Goal: Information Seeking & Learning: Learn about a topic

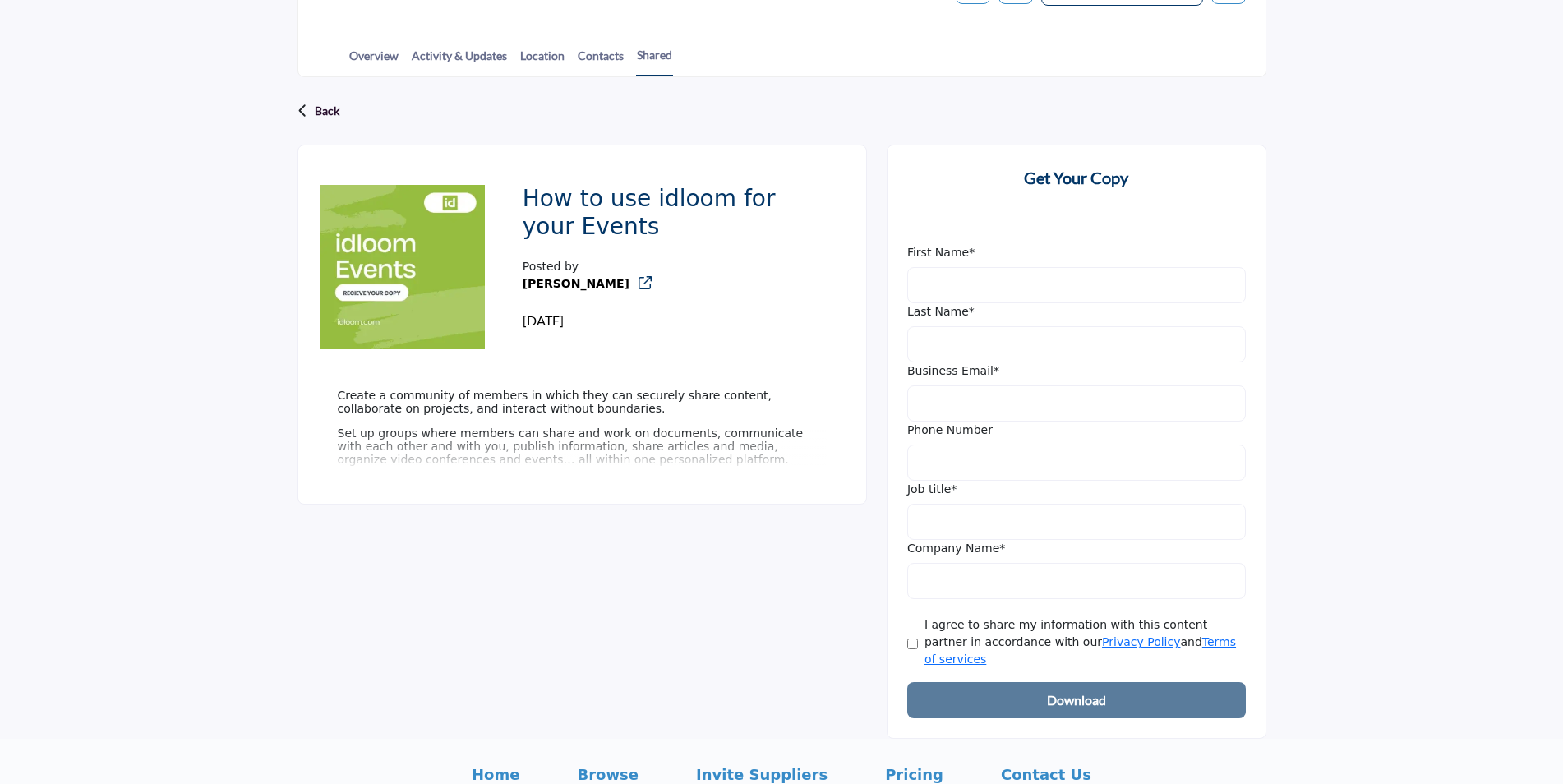
scroll to position [358, 0]
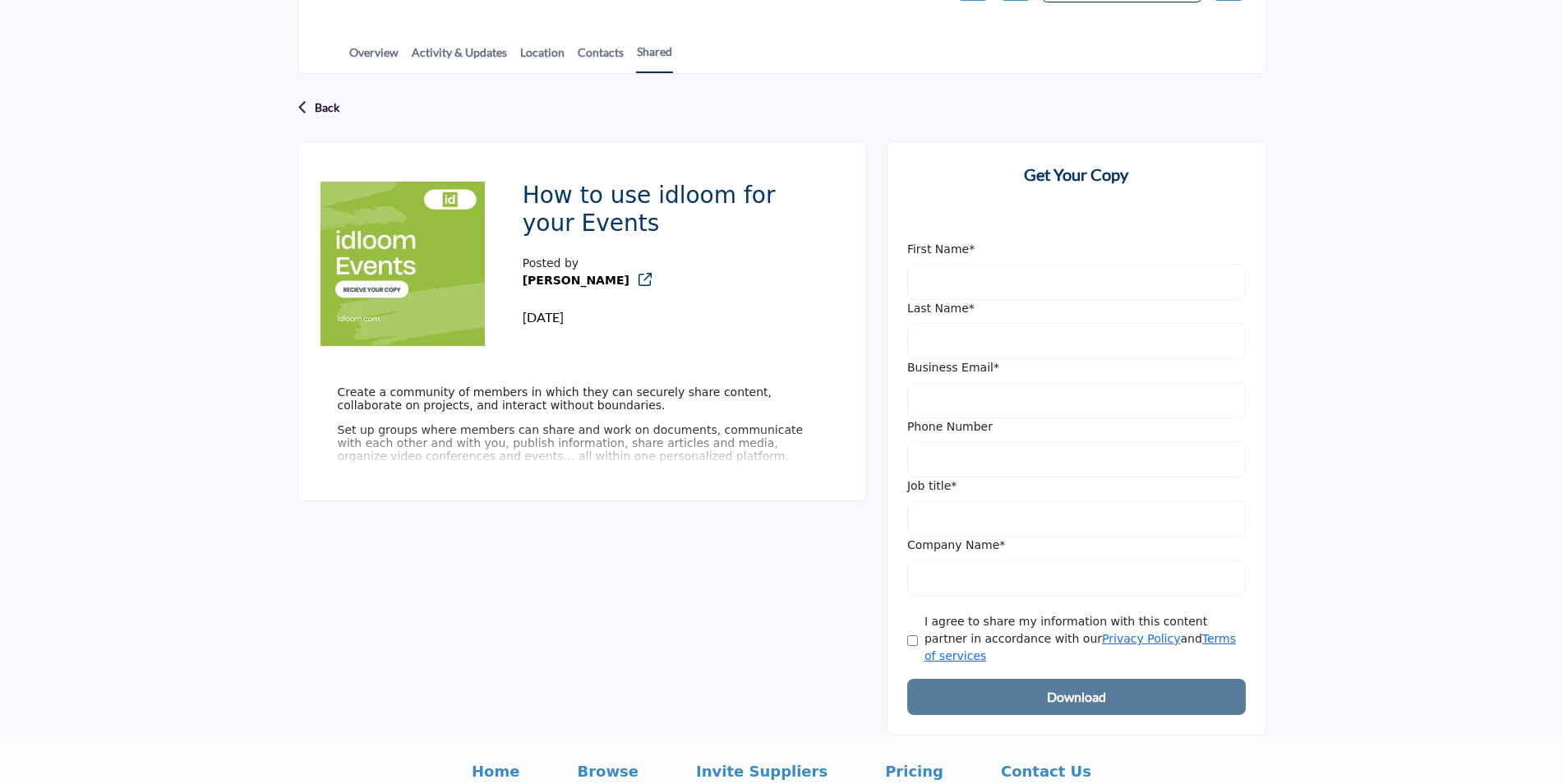
click at [378, 442] on p "Set up groups where members can share and work on documents, communicate with e…" at bounding box center [582, 442] width 489 height 39
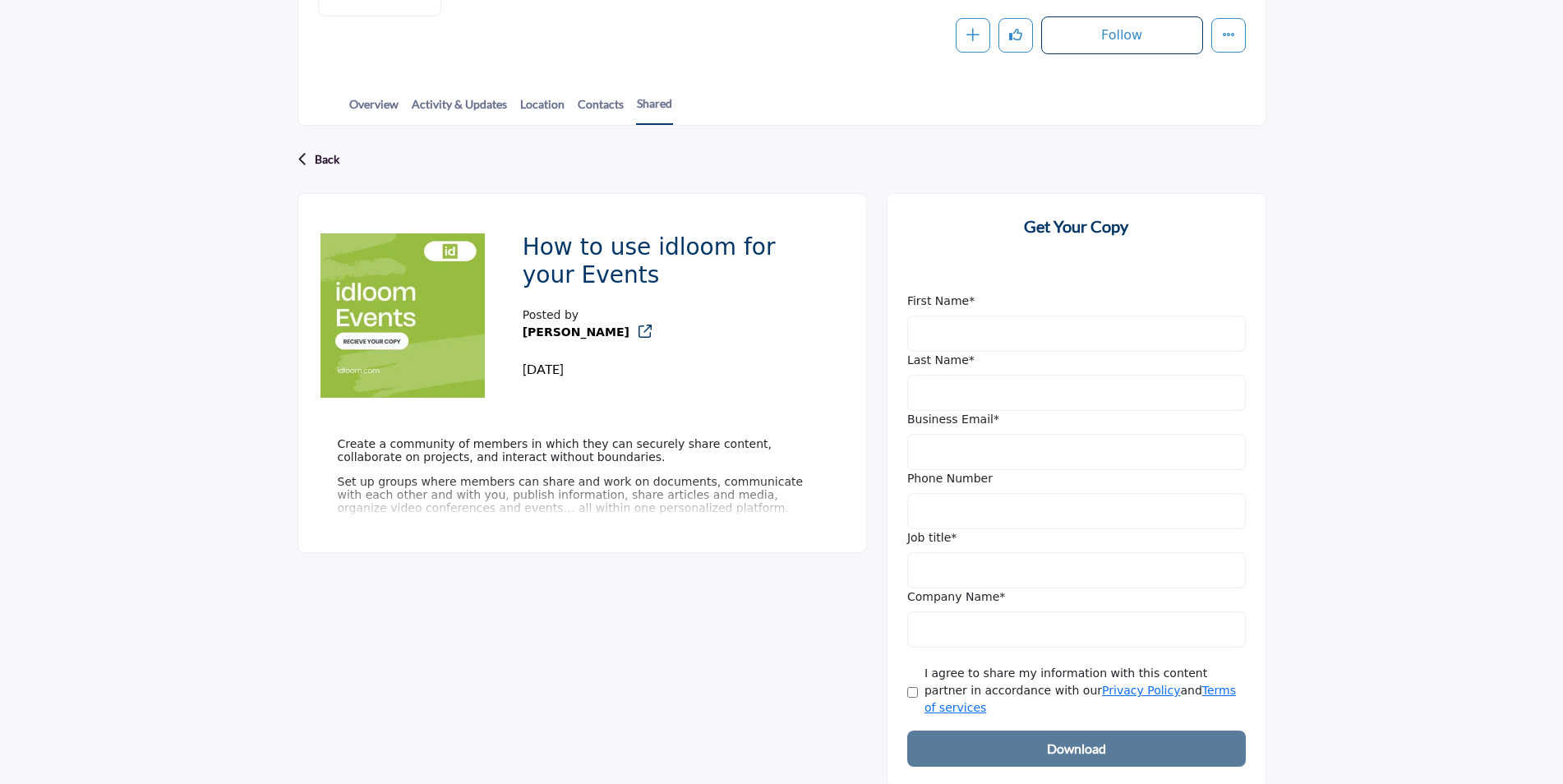
scroll to position [302, 0]
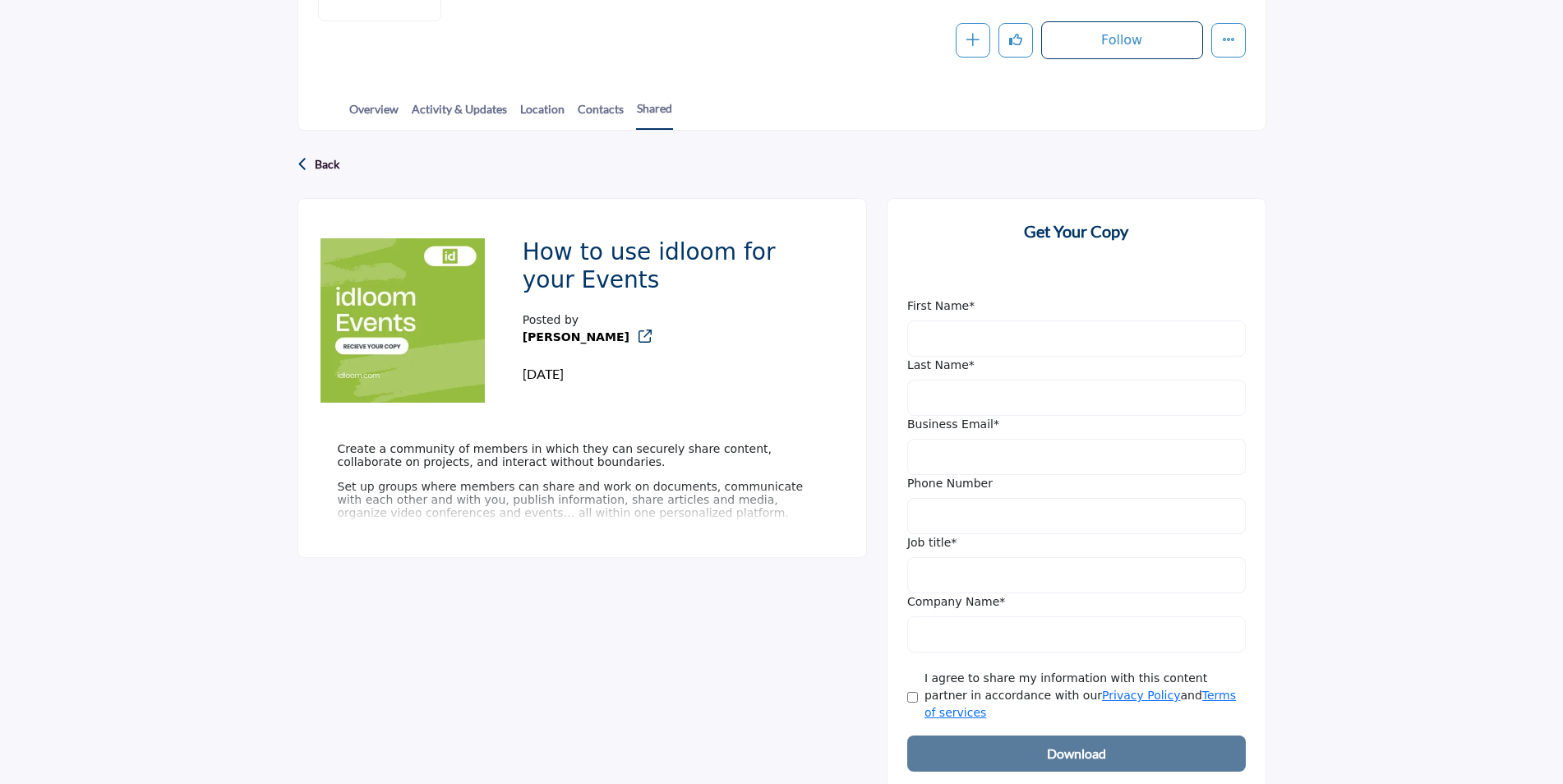
click at [309, 164] on div "Back" at bounding box center [782, 164] width 969 height 43
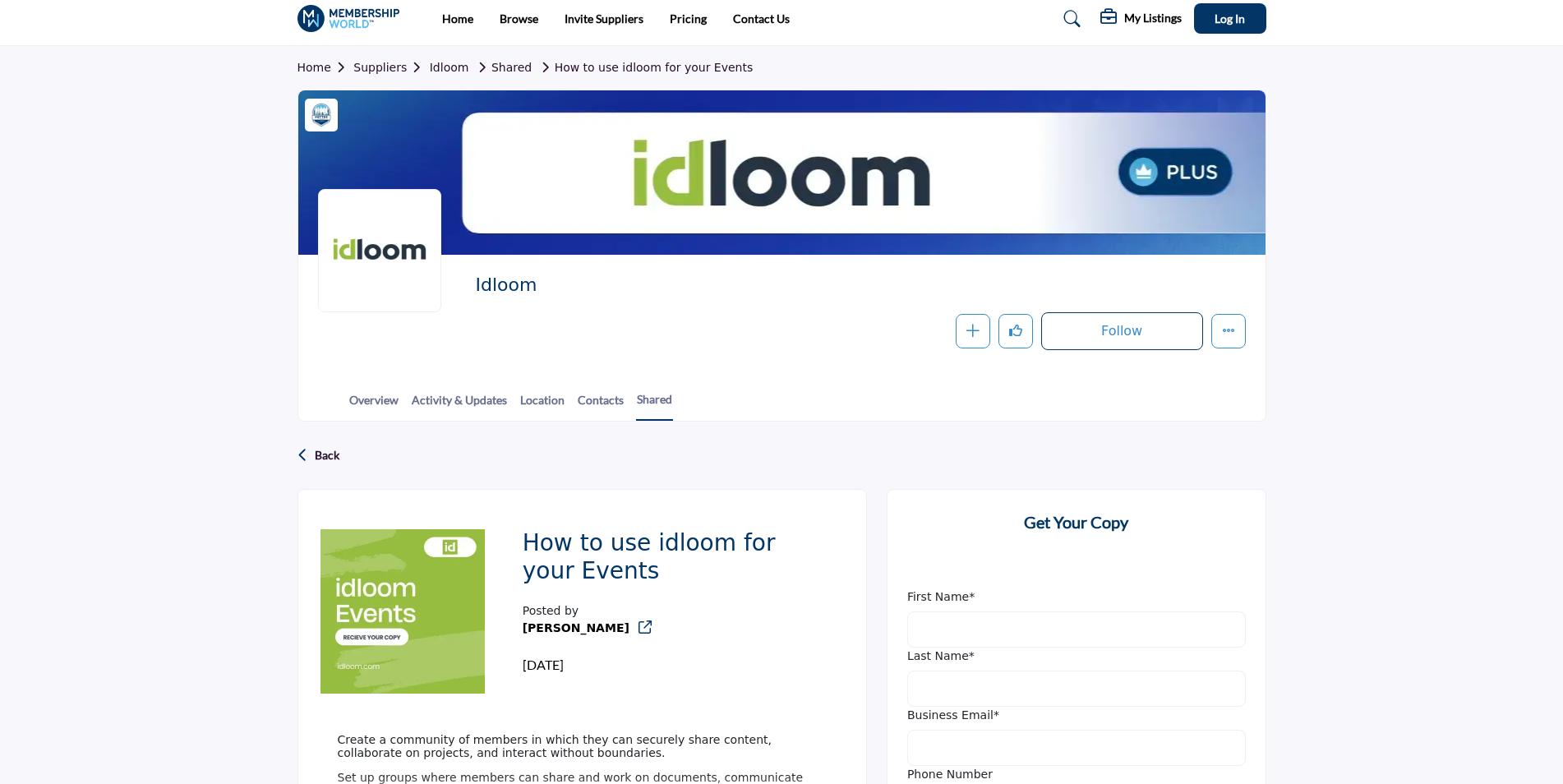
scroll to position [3, 0]
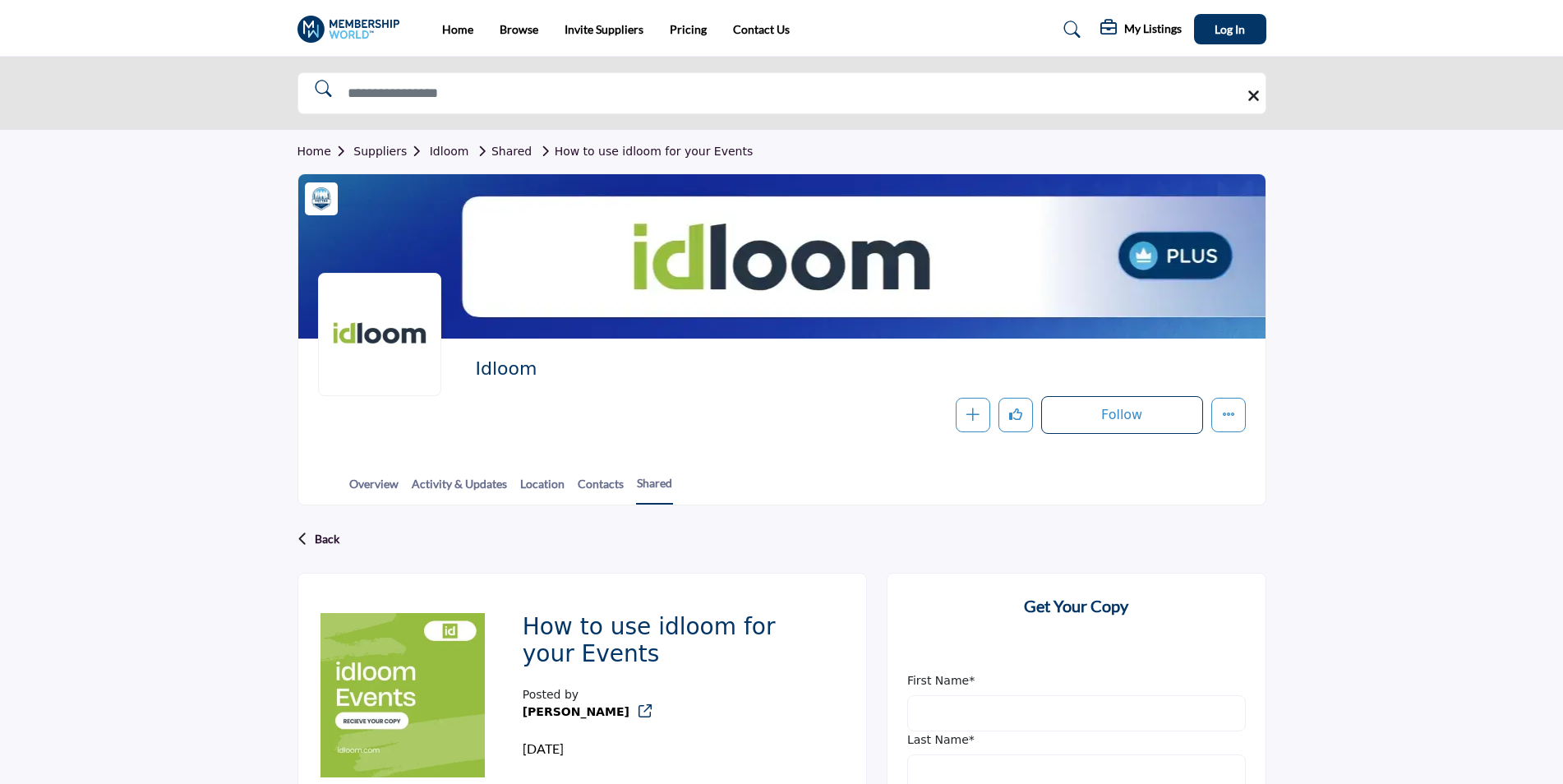
scroll to position [3, 0]
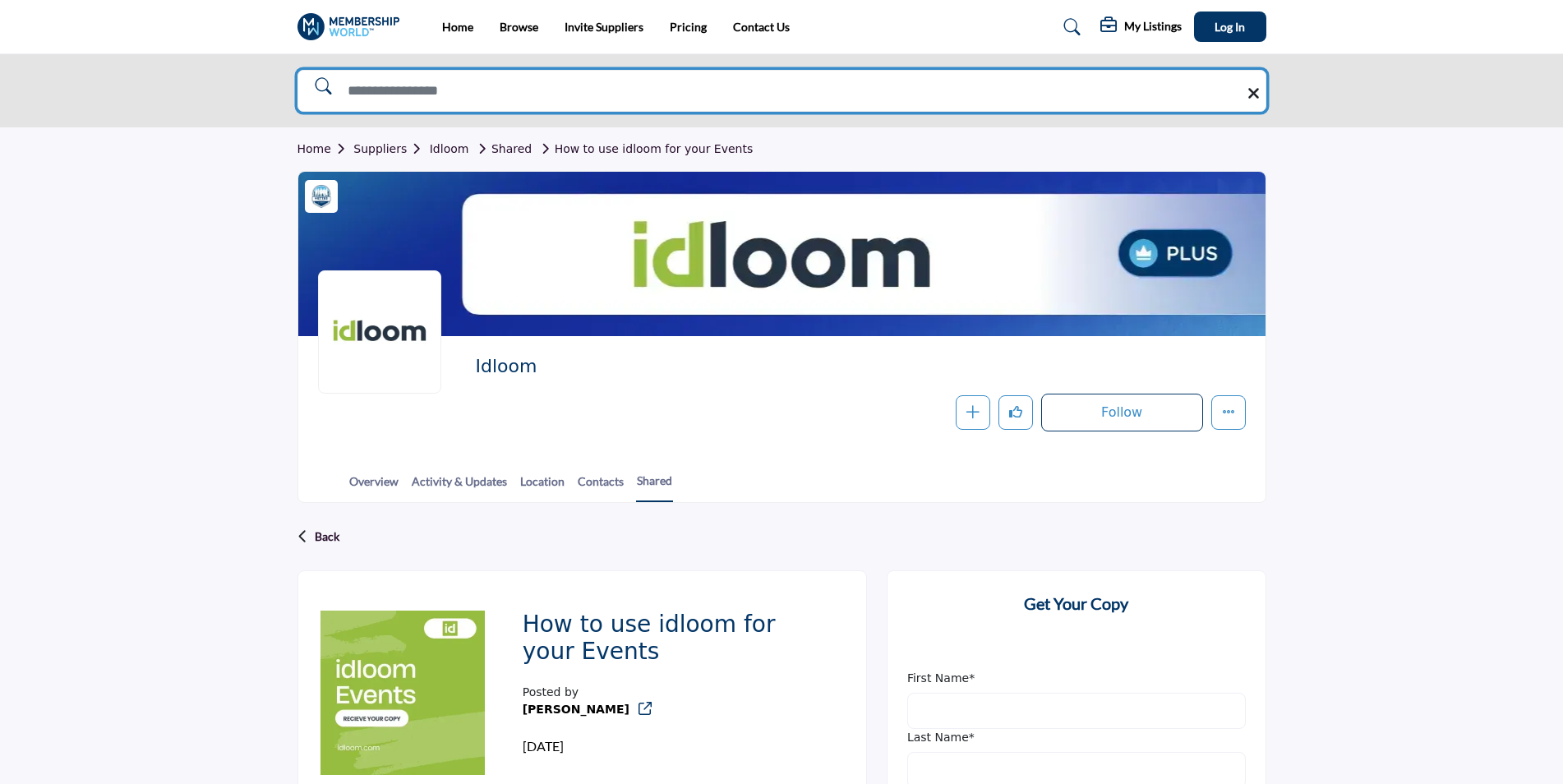
click at [858, 82] on input "Search Solutions" at bounding box center [782, 91] width 969 height 42
type input "**********"
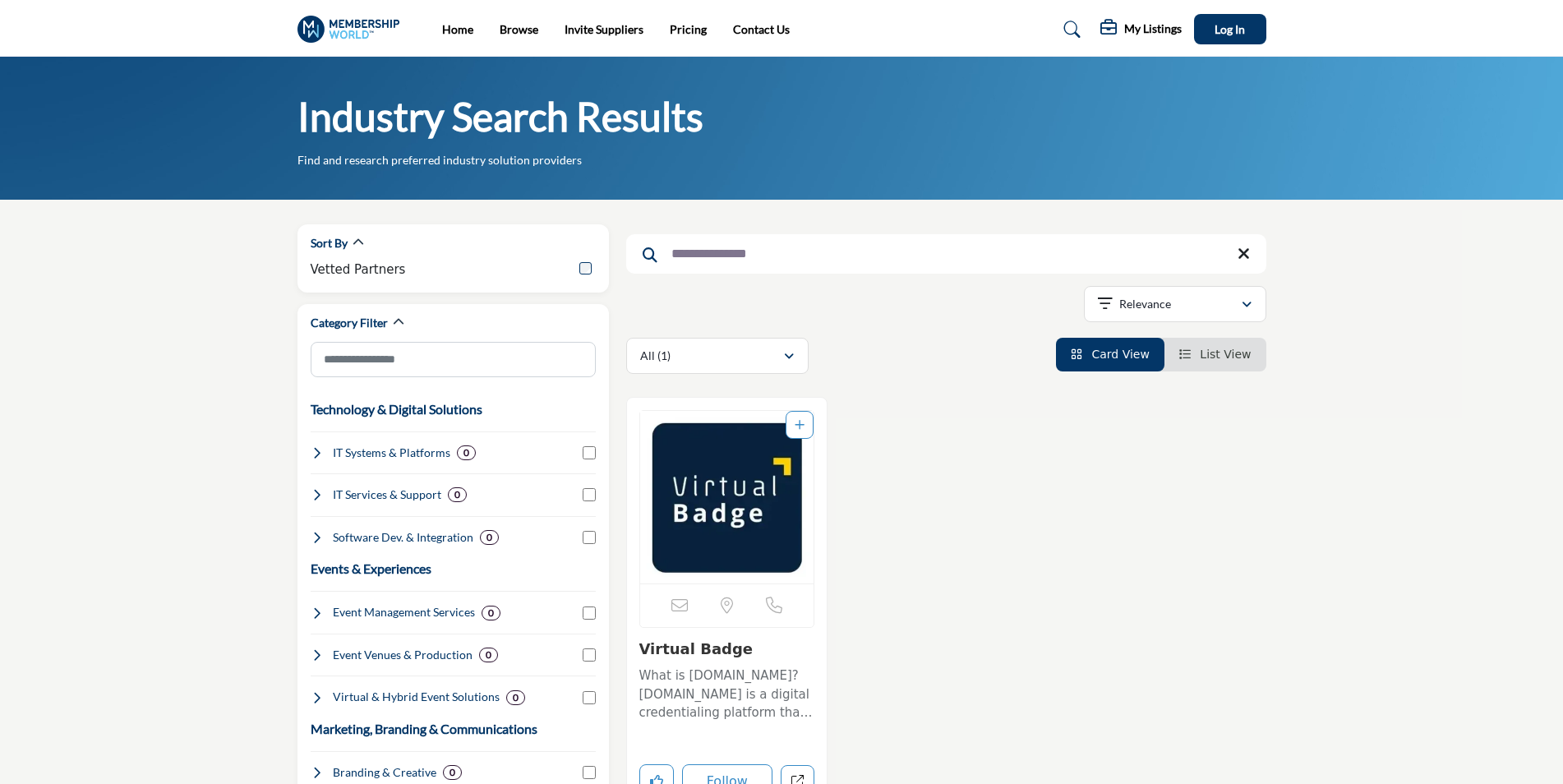
click at [711, 653] on link "Virtual Badge" at bounding box center [696, 648] width 114 height 17
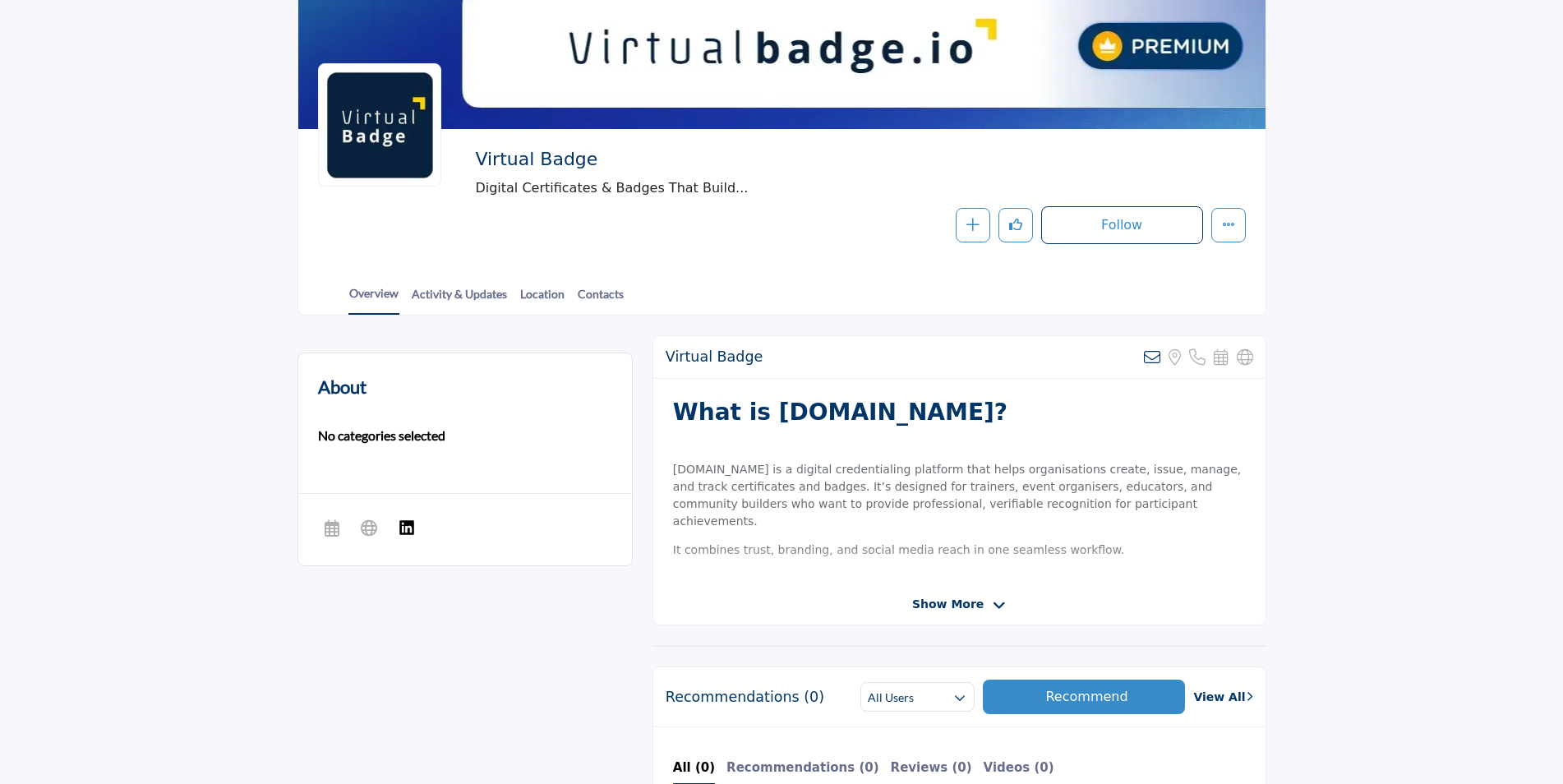
scroll to position [138, 0]
click at [962, 603] on span "Show More" at bounding box center [947, 603] width 71 height 17
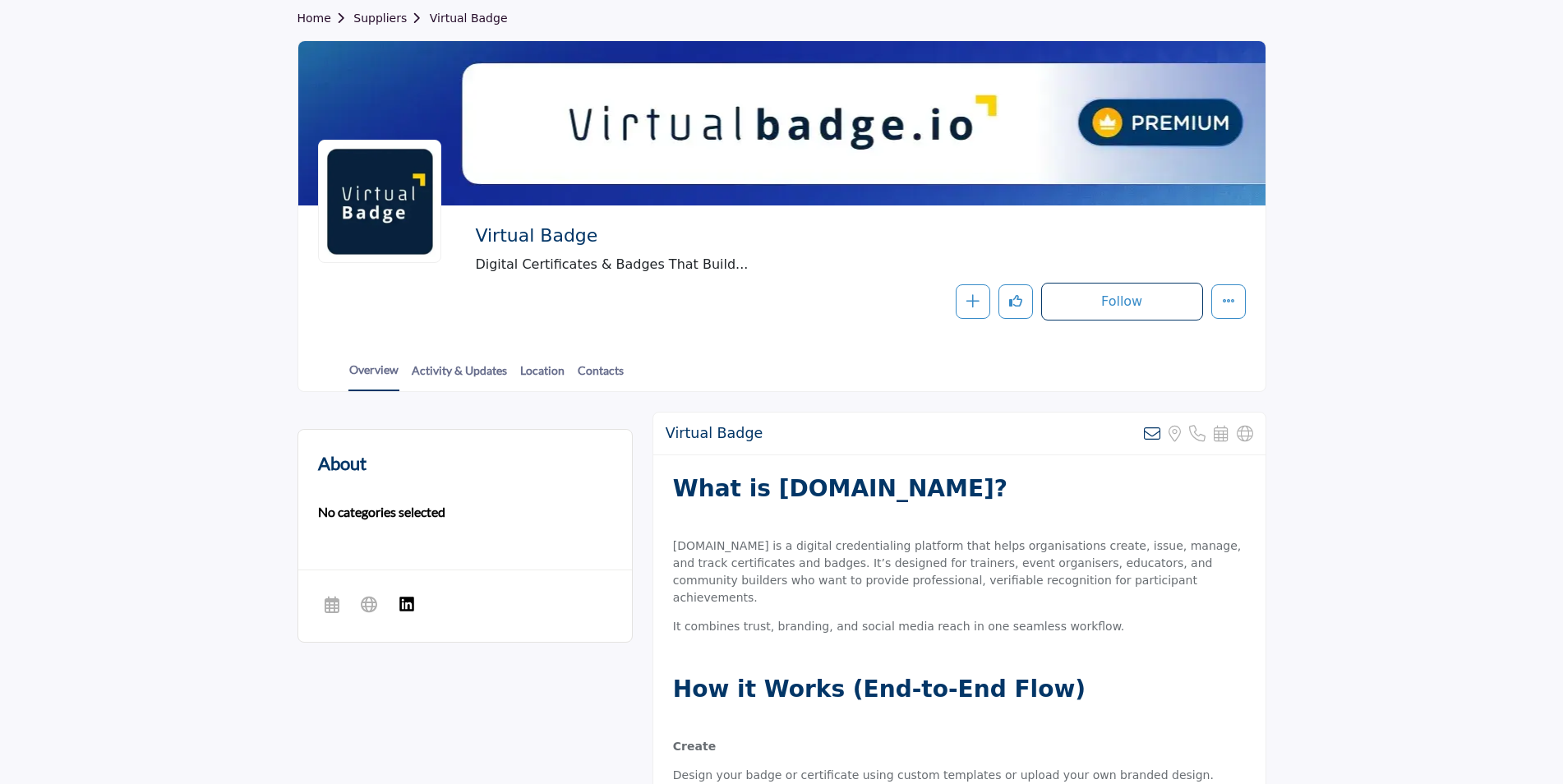
scroll to position [0, 0]
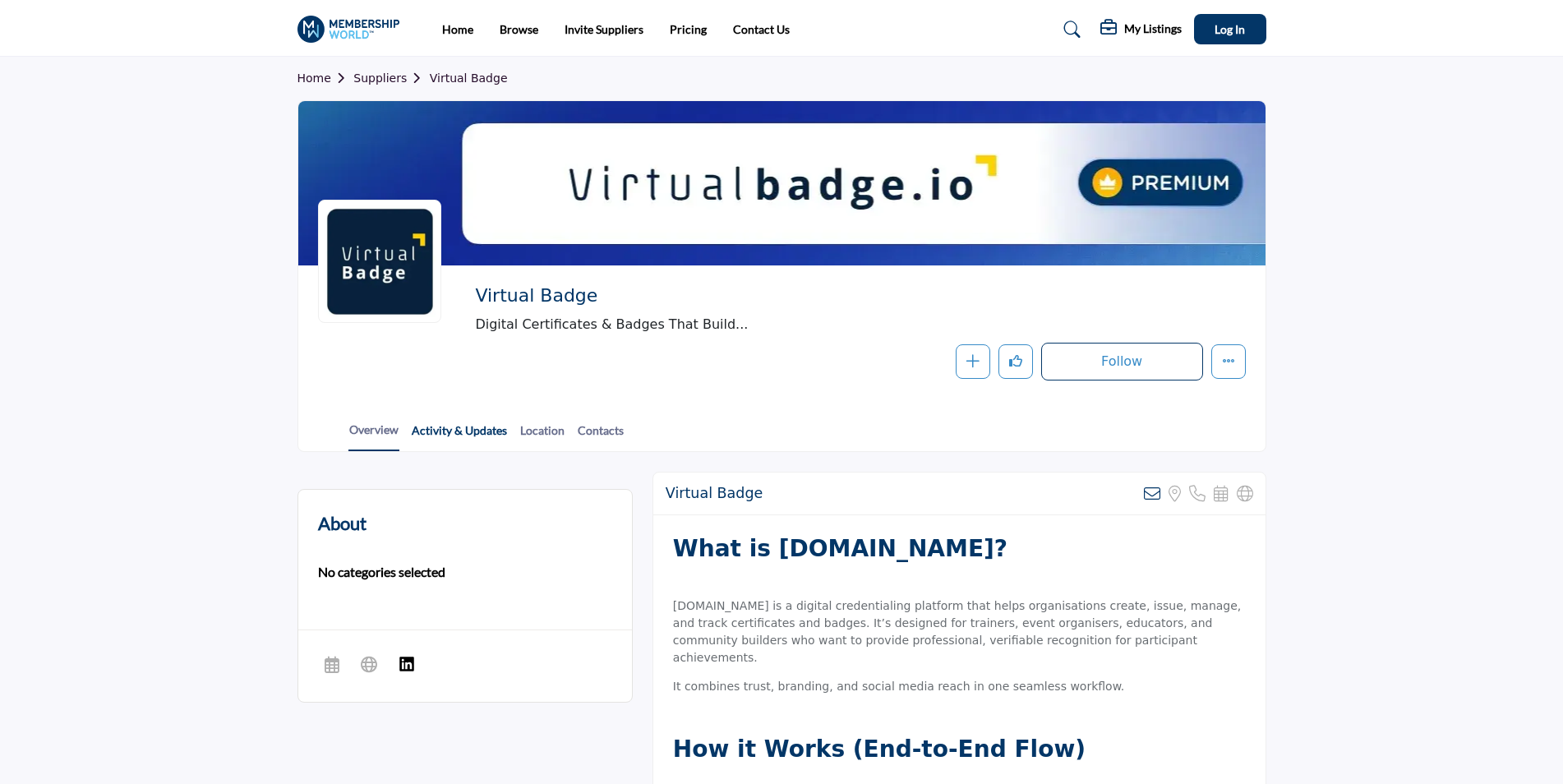
click at [443, 428] on link "Activity & Updates" at bounding box center [460, 436] width 97 height 29
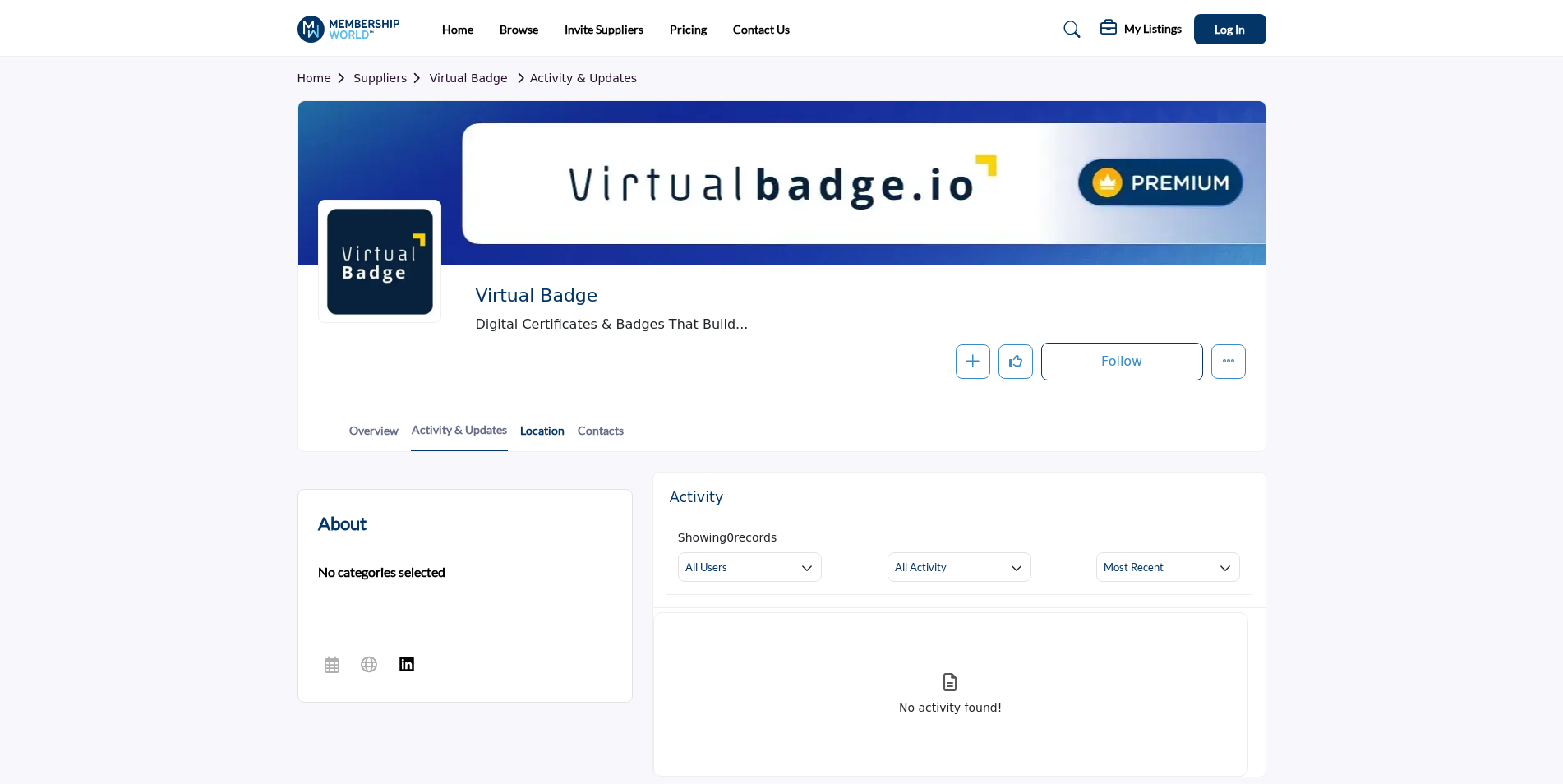
click at [533, 430] on link "Location" at bounding box center [543, 436] width 46 height 29
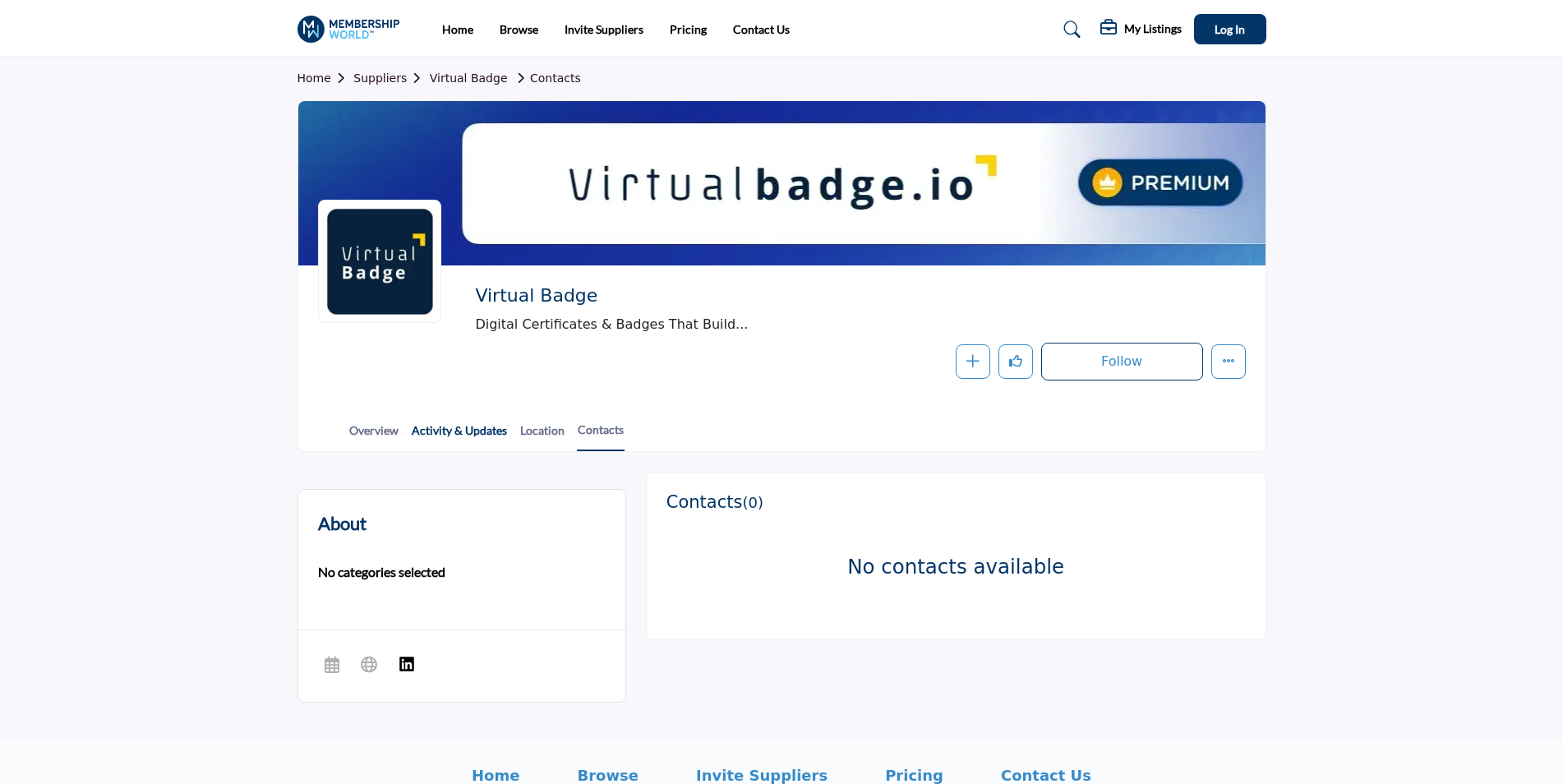
click at [466, 438] on link "Activity & Updates" at bounding box center [460, 436] width 97 height 29
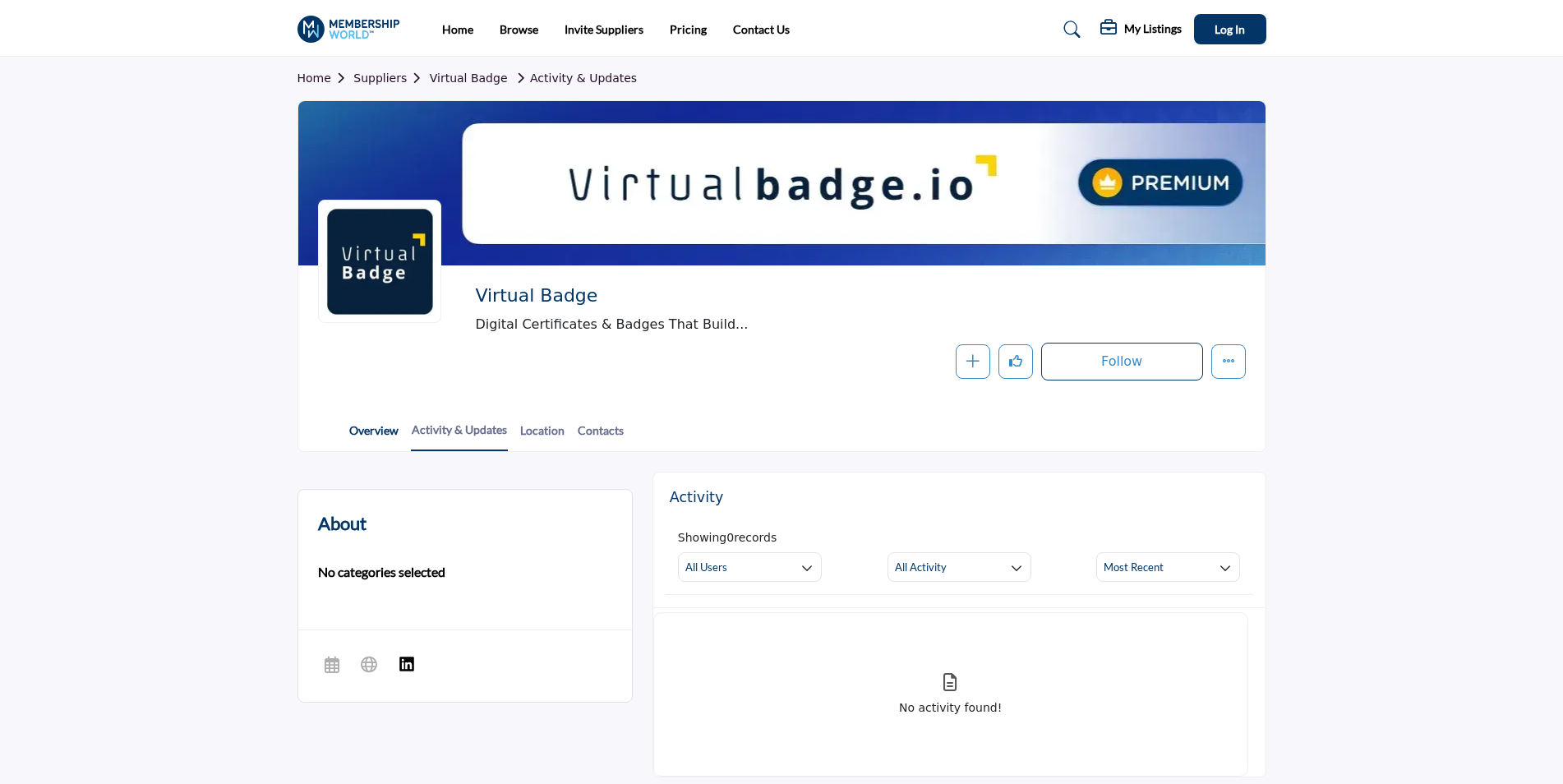
click at [357, 428] on link "Overview" at bounding box center [374, 436] width 51 height 29
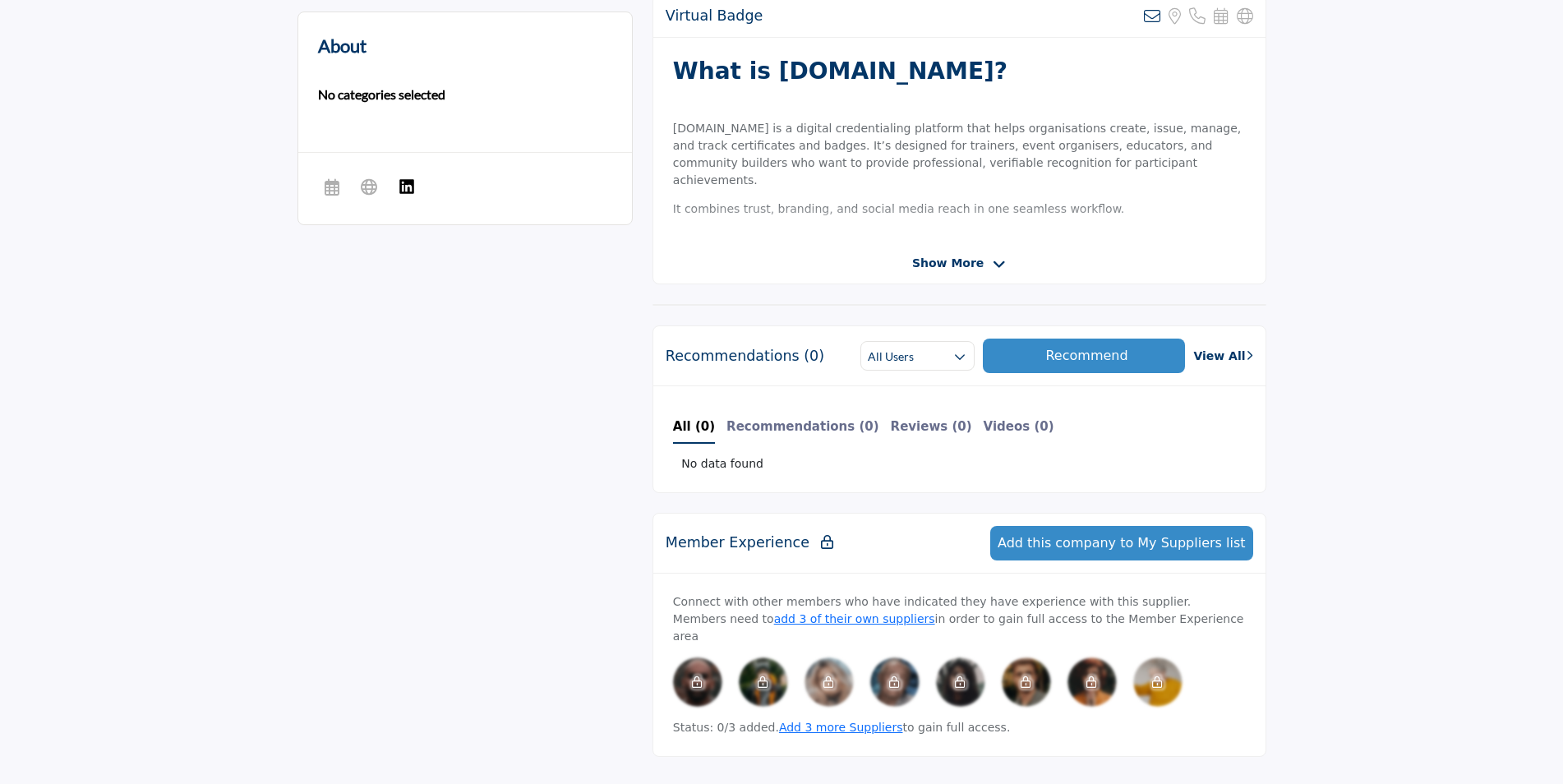
scroll to position [499, 0]
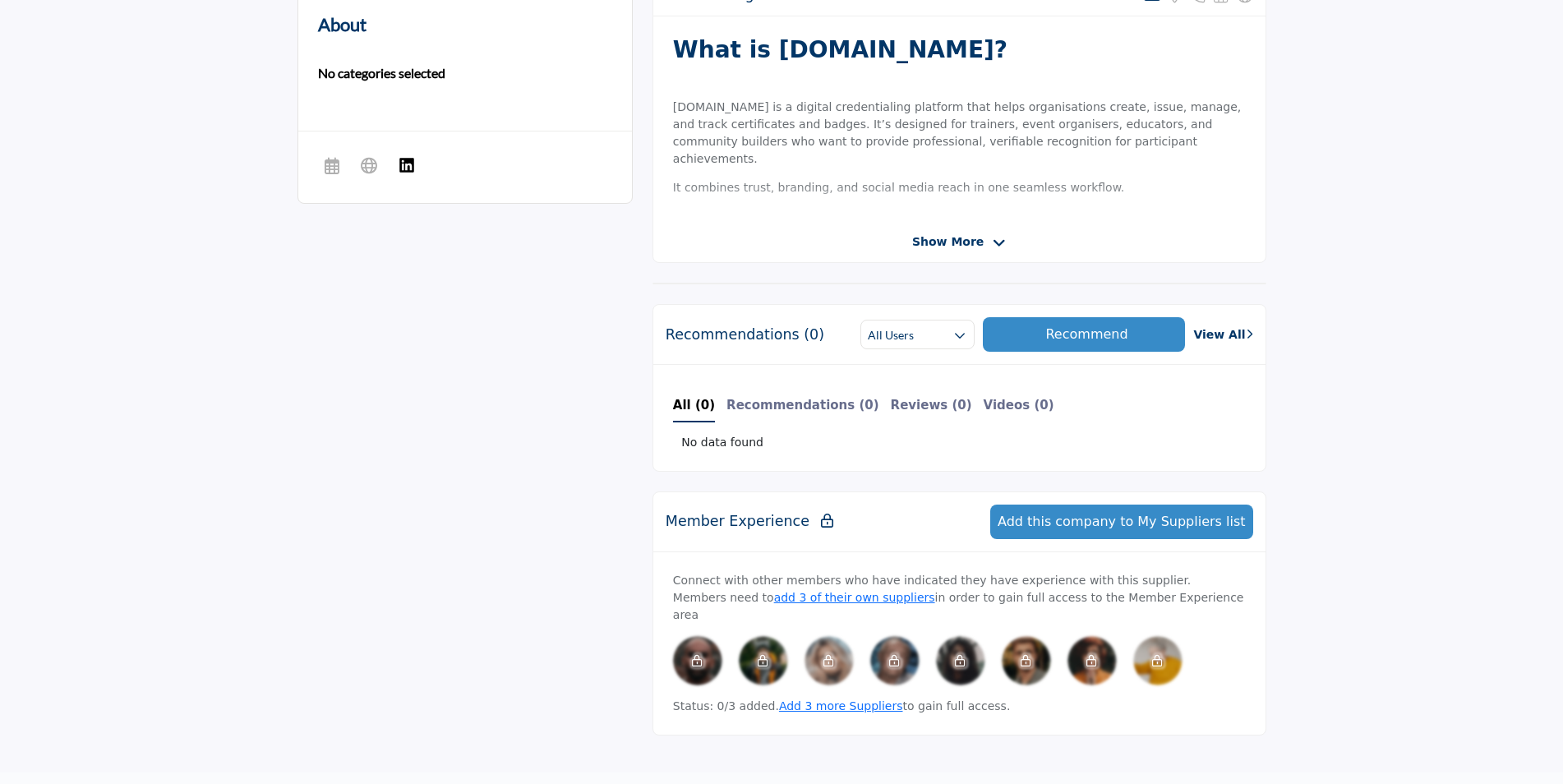
click at [972, 239] on span "Show More" at bounding box center [947, 242] width 71 height 17
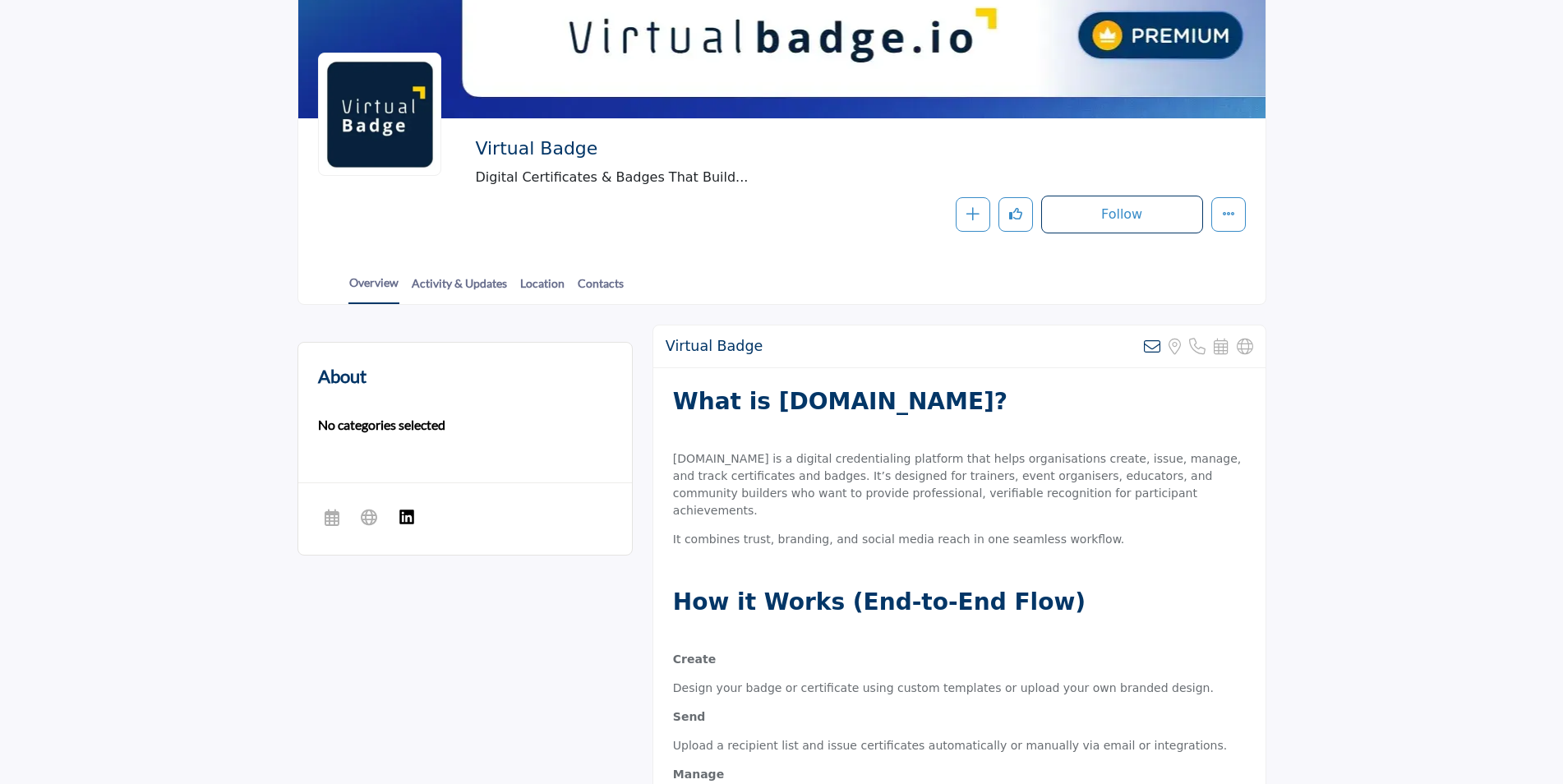
scroll to position [0, 0]
